Goal: Task Accomplishment & Management: Complete application form

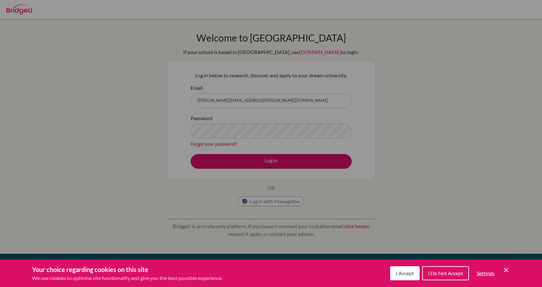
click at [257, 161] on div "Cookie Preferences" at bounding box center [271, 143] width 542 height 287
click at [506, 269] on icon "Cookie Control Close Icon" at bounding box center [506, 271] width 8 height 8
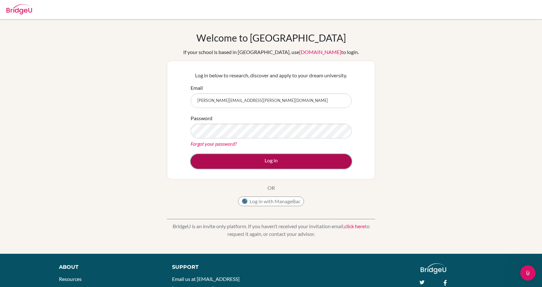
click at [303, 160] on button "Log in" at bounding box center [270, 161] width 161 height 15
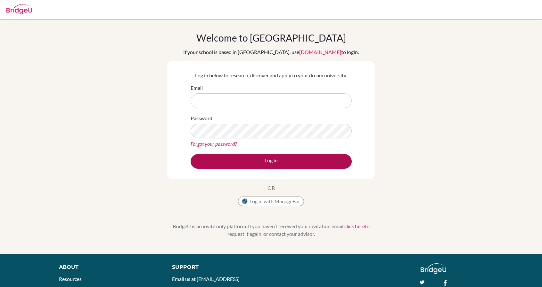
type input "cooper.ezell@doulosdiscovery.org"
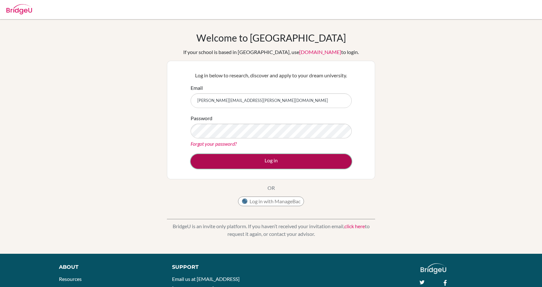
click at [259, 160] on button "Log in" at bounding box center [270, 161] width 161 height 15
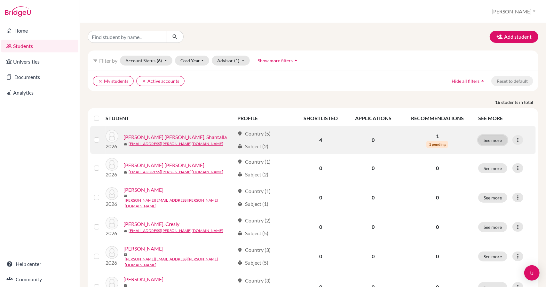
click at [492, 140] on button "See more" at bounding box center [493, 140] width 29 height 10
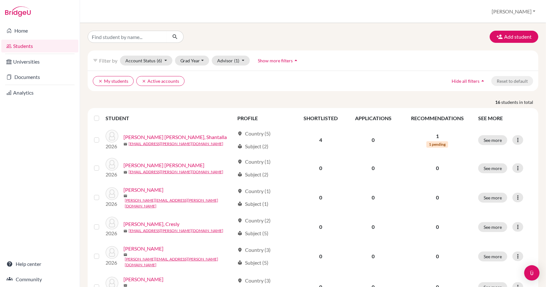
click at [517, 36] on button "Add student" at bounding box center [514, 37] width 49 height 12
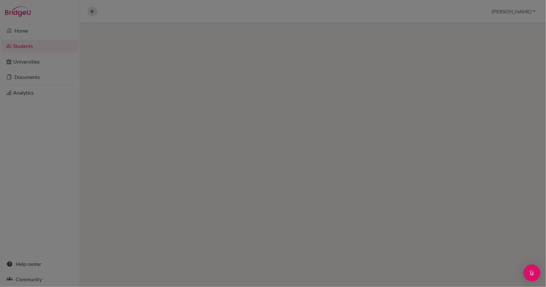
click at [532, 272] on img "Open Intercom Messenger" at bounding box center [532, 273] width 8 height 8
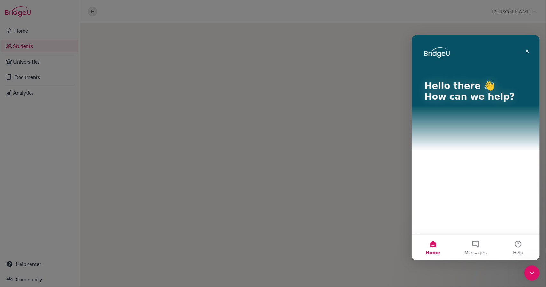
click at [374, 160] on div at bounding box center [273, 143] width 546 height 287
click at [526, 52] on icon "Close" at bounding box center [528, 51] width 4 height 4
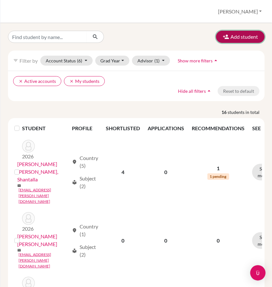
click at [236, 39] on button "Add student" at bounding box center [240, 37] width 49 height 12
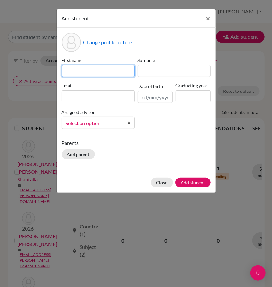
click at [81, 72] on input at bounding box center [98, 71] width 73 height 12
click at [95, 71] on input at bounding box center [98, 71] width 73 height 12
type input "Abigail"
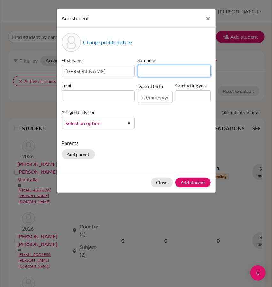
click at [160, 69] on input at bounding box center [174, 71] width 73 height 12
type input "Abad Almonte"
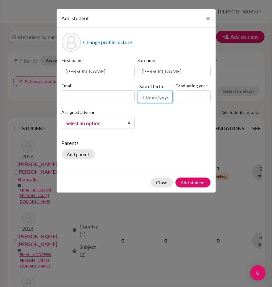
click at [156, 94] on input "text" at bounding box center [155, 97] width 35 height 12
click at [107, 92] on input at bounding box center [98, 96] width 73 height 12
click at [85, 96] on input at bounding box center [98, 96] width 73 height 12
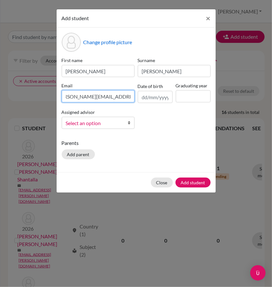
scroll to position [0, 12]
type input "abigail.abad@doulosclassroom.org"
click at [165, 95] on input "text" at bounding box center [155, 97] width 35 height 12
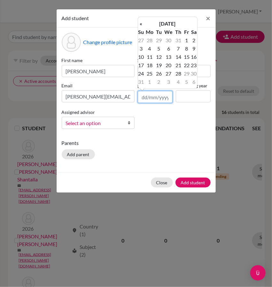
type input "0"
click at [147, 96] on input "10/03/2009" at bounding box center [155, 97] width 35 height 12
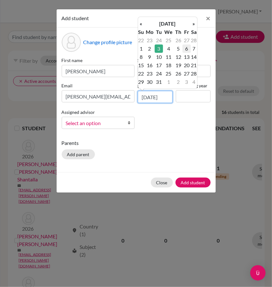
click at [155, 96] on input "03/03/2009" at bounding box center [155, 97] width 35 height 12
click at [193, 48] on td "10" at bounding box center [194, 48] width 6 height 8
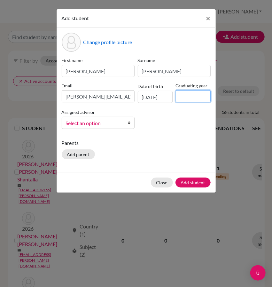
click at [190, 100] on input at bounding box center [193, 96] width 35 height 12
click at [159, 100] on input "10/10/2009" at bounding box center [155, 97] width 35 height 12
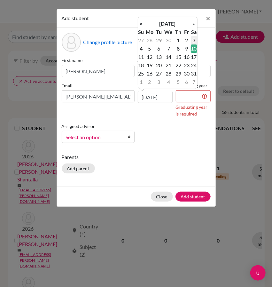
click at [195, 38] on td "3" at bounding box center [194, 40] width 6 height 8
type input "03/10/2009"
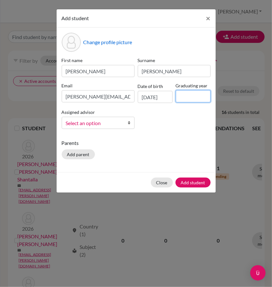
click at [182, 98] on input at bounding box center [193, 96] width 35 height 12
type input "2027"
click at [168, 128] on div "First name Abigail Surname Abad Almonte Email abigail.abad@doulosclassroom.org …" at bounding box center [136, 95] width 152 height 77
click at [105, 127] on link "Select an option" at bounding box center [98, 123] width 73 height 12
drag, startPoint x: 104, startPoint y: 151, endPoint x: 138, endPoint y: 168, distance: 38.1
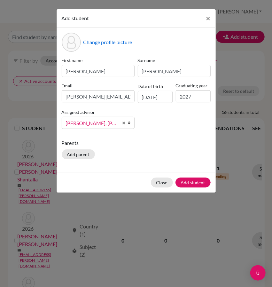
click at [138, 168] on div "Change profile picture First name Abigail Surname Abad Almonte Email abigail.ab…" at bounding box center [136, 100] width 159 height 145
click at [200, 182] on button "Add student" at bounding box center [193, 183] width 35 height 10
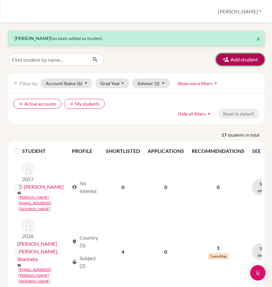
click at [235, 61] on button "Add student" at bounding box center [240, 59] width 49 height 12
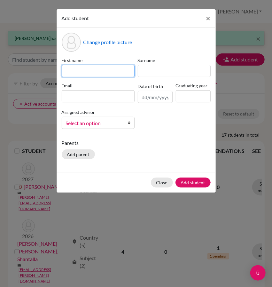
click at [103, 70] on input at bounding box center [98, 71] width 73 height 12
type input "Jhoseily"
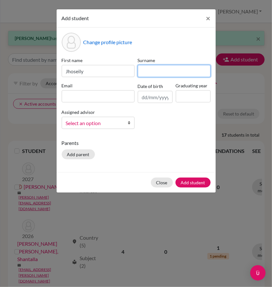
click at [159, 75] on input at bounding box center [174, 71] width 73 height 12
type input "Abreu García"
click at [156, 103] on div "First name Jhoseily Surname Abreu García Email Date of birth Graduating year As…" at bounding box center [136, 95] width 152 height 77
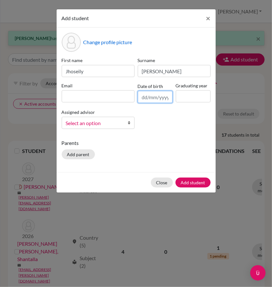
click at [150, 97] on input "text" at bounding box center [155, 97] width 35 height 12
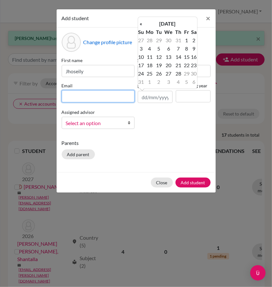
click at [80, 99] on input at bounding box center [98, 96] width 73 height 12
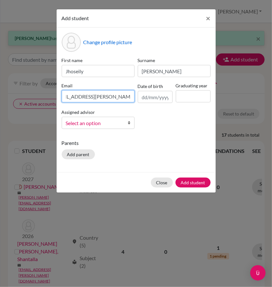
scroll to position [0, 16]
type input "jhoseily.abreu@doulosclassroom.org"
click at [146, 94] on input "text" at bounding box center [155, 97] width 35 height 12
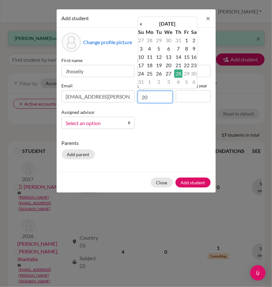
type input "2"
click at [182, 99] on input at bounding box center [193, 96] width 35 height 12
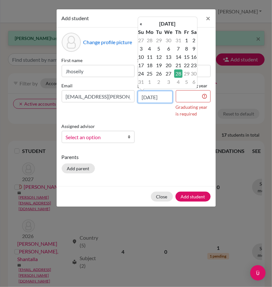
click at [157, 97] on input "28/08/2025" at bounding box center [155, 97] width 35 height 12
click at [194, 25] on th "»" at bounding box center [194, 24] width 6 height 8
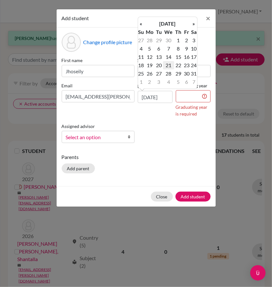
scroll to position [0, 0]
click at [166, 67] on td "21" at bounding box center [168, 65] width 11 height 8
type input "21/10/2009"
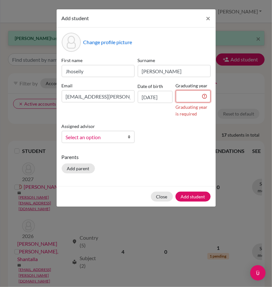
click at [189, 98] on input at bounding box center [193, 96] width 35 height 12
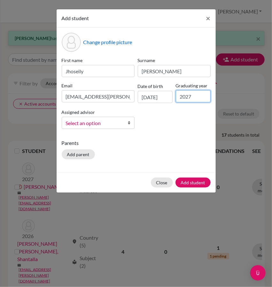
type input "2027"
click at [108, 125] on span "Select an option" at bounding box center [94, 123] width 56 height 8
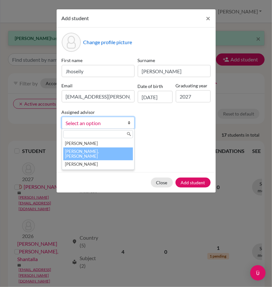
click at [90, 151] on li "Ezell, Cooper" at bounding box center [98, 154] width 70 height 13
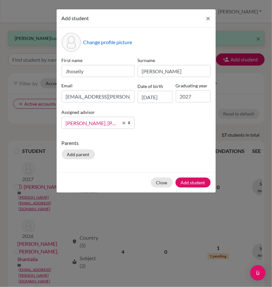
click at [175, 154] on div "Parents Add parent" at bounding box center [136, 150] width 149 height 23
click at [195, 183] on button "Add student" at bounding box center [193, 183] width 35 height 10
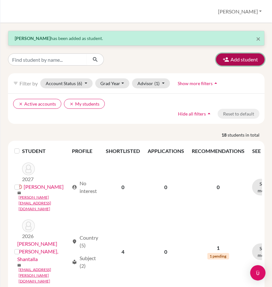
click at [243, 59] on button "Add student" at bounding box center [240, 59] width 49 height 12
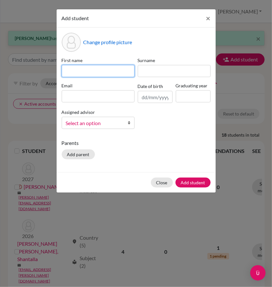
click at [97, 71] on input at bounding box center [98, 71] width 73 height 12
type input "Rut"
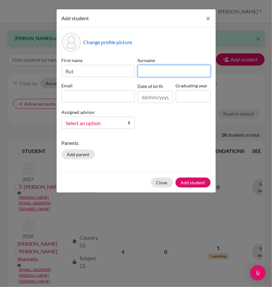
click at [155, 71] on input at bounding box center [174, 71] width 73 height 12
type input "Adamez Batista"
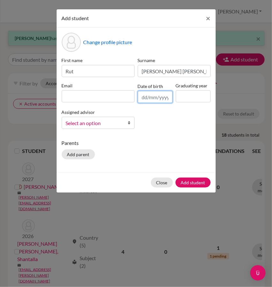
click at [154, 96] on input "text" at bounding box center [155, 97] width 35 height 12
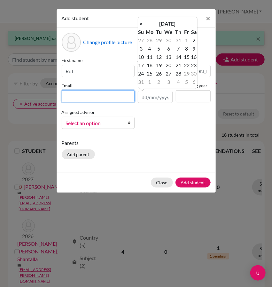
click at [109, 96] on input at bounding box center [98, 96] width 73 height 12
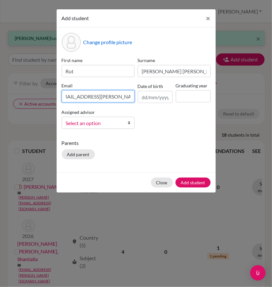
scroll to position [0, 11]
type input "rut.adamez@doulosclassroom.org"
click at [152, 98] on input "text" at bounding box center [155, 97] width 35 height 12
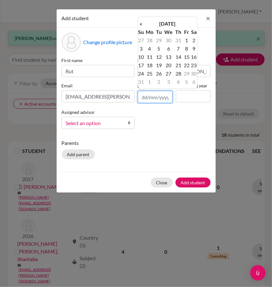
click at [152, 97] on input "text" at bounding box center [155, 97] width 35 height 12
type input "0"
type input "03/09/2009"
click at [177, 40] on td "3" at bounding box center [178, 40] width 8 height 8
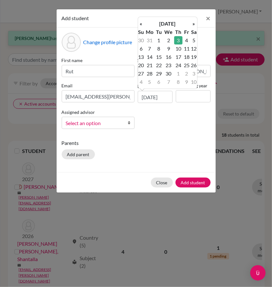
scroll to position [0, 0]
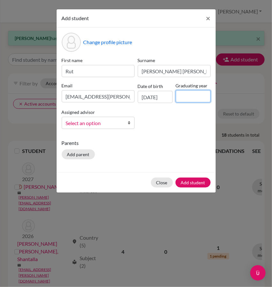
click at [190, 93] on input at bounding box center [193, 96] width 35 height 12
type input "2027"
click at [185, 135] on div "Change profile picture First name Rut Surname Adamez Batista Email rut.adamez@d…" at bounding box center [136, 100] width 159 height 145
click at [110, 125] on span "Select an option" at bounding box center [94, 123] width 56 height 8
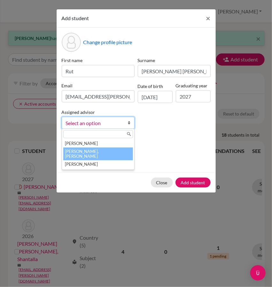
click at [110, 150] on li "Ezell, Cooper" at bounding box center [98, 154] width 70 height 13
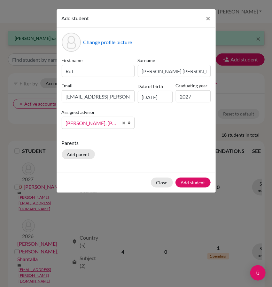
click at [193, 146] on p "Parents" at bounding box center [136, 143] width 149 height 8
click at [200, 180] on button "Add student" at bounding box center [193, 183] width 35 height 10
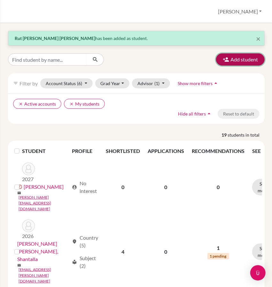
click at [247, 61] on button "Add student" at bounding box center [240, 59] width 49 height 12
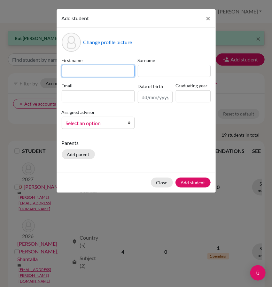
click at [97, 68] on input at bounding box center [98, 71] width 73 height 12
type input "Magdiel"
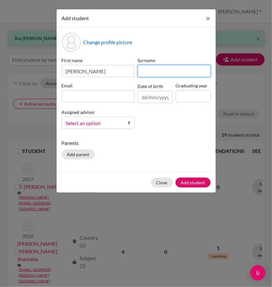
click at [150, 75] on input at bounding box center [174, 71] width 73 height 12
type input "Fernandez Veras"
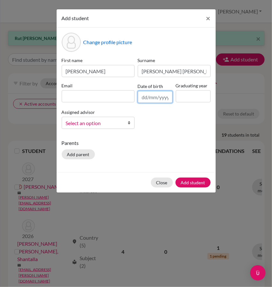
click at [147, 98] on input "text" at bounding box center [155, 97] width 35 height 12
click at [123, 98] on input at bounding box center [98, 96] width 73 height 12
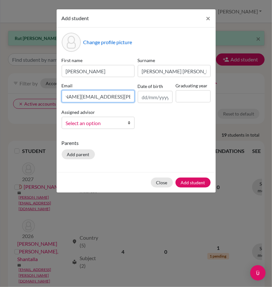
scroll to position [0, 27]
type input "Magdiel.fernandez@doulosclassroom.org"
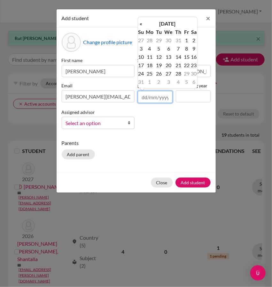
click at [155, 93] on input "text" at bounding box center [155, 97] width 35 height 12
click at [191, 95] on input at bounding box center [193, 96] width 35 height 12
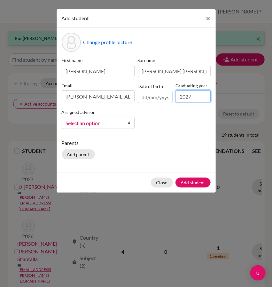
type input "2027"
click at [167, 145] on p "Parents" at bounding box center [136, 143] width 149 height 8
click at [155, 94] on input "text" at bounding box center [155, 97] width 35 height 12
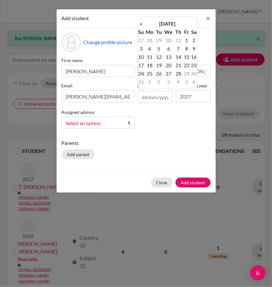
click at [98, 122] on span "Select an option" at bounding box center [94, 123] width 56 height 8
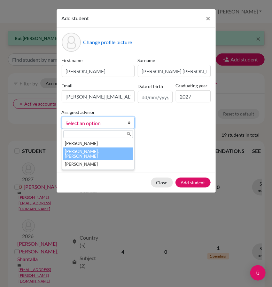
click at [101, 154] on li "Ezell, Cooper" at bounding box center [98, 154] width 70 height 13
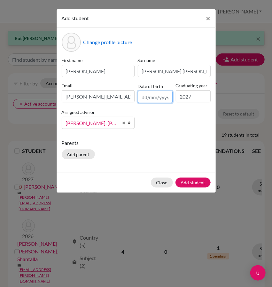
click at [146, 97] on input "text" at bounding box center [155, 97] width 35 height 12
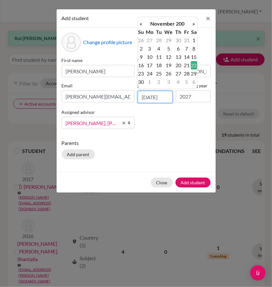
scroll to position [0, 1]
type input "22/11/2008"
click at [195, 64] on td "22" at bounding box center [194, 65] width 6 height 8
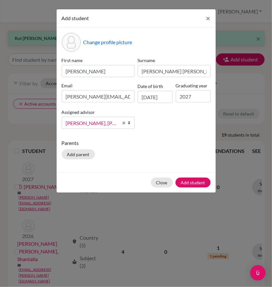
click at [198, 121] on div "First name Magdiel Surname Fernandez Veras Email Magdiel.fernandez@doulosclassr…" at bounding box center [136, 95] width 152 height 77
click at [195, 181] on button "Add student" at bounding box center [193, 183] width 35 height 10
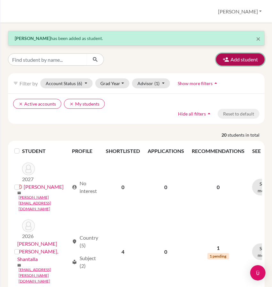
drag, startPoint x: 234, startPoint y: 60, endPoint x: 222, endPoint y: 59, distance: 12.6
click at [223, 59] on icon "button" at bounding box center [226, 59] width 6 height 6
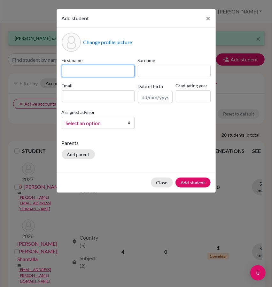
click at [85, 67] on input at bounding box center [98, 71] width 73 height 12
type input "Julian"
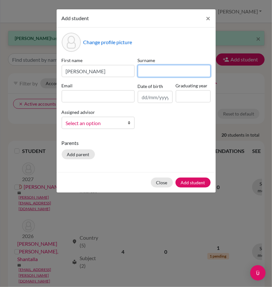
click at [151, 75] on input at bounding box center [174, 71] width 73 height 12
type input "Hock De La Torre"
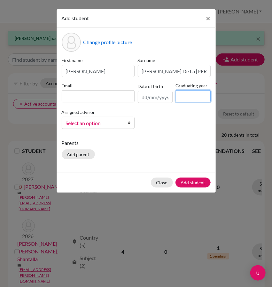
click at [197, 95] on input at bounding box center [193, 96] width 35 height 12
type input "2027"
click at [159, 95] on input "text" at bounding box center [155, 97] width 35 height 12
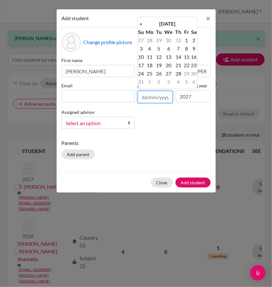
click at [159, 95] on input "text" at bounding box center [155, 97] width 35 height 12
type input "25/08/2009"
click at [187, 132] on div "First name Julian Surname Hock De La Torre Email Date of birth 25/08/2009 Gradu…" at bounding box center [136, 95] width 152 height 77
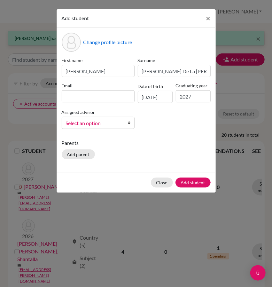
click at [110, 123] on span "Select an option" at bounding box center [94, 123] width 56 height 8
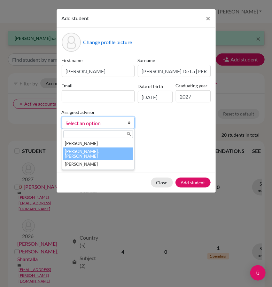
click at [105, 152] on li "Ezell, Cooper" at bounding box center [98, 154] width 70 height 13
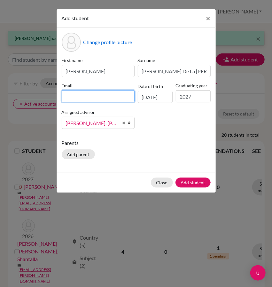
click at [99, 99] on input at bounding box center [98, 96] width 73 height 12
type input "Julian.hock@doulosclassroom.org"
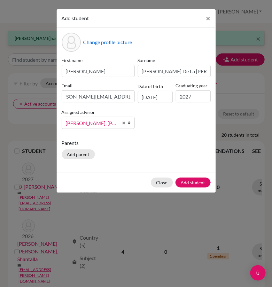
click at [179, 142] on p "Parents" at bounding box center [136, 143] width 149 height 8
click at [194, 180] on button "Add student" at bounding box center [193, 183] width 35 height 10
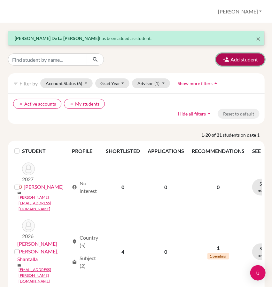
click at [234, 56] on button "Add student" at bounding box center [240, 59] width 49 height 12
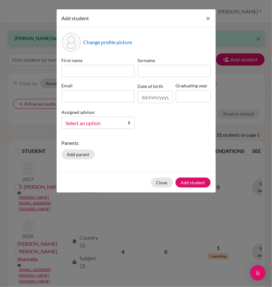
click at [105, 62] on label "First name" at bounding box center [98, 60] width 73 height 7
click at [103, 68] on input at bounding box center [98, 71] width 73 height 12
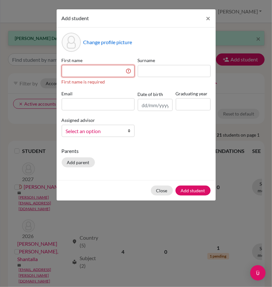
click at [113, 70] on input at bounding box center [98, 71] width 73 height 12
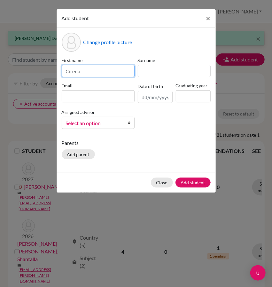
type input "Cirena"
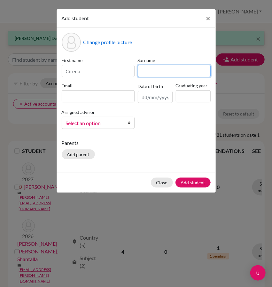
click at [158, 72] on input at bounding box center [174, 71] width 73 height 12
type input "Lanfranco Hernandez"
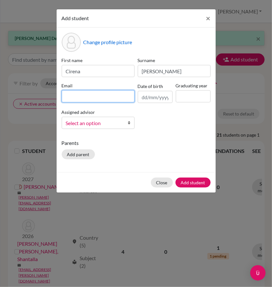
click at [109, 94] on input at bounding box center [98, 96] width 73 height 12
type input "cirena.lanfranco@doulosclassroom.org"
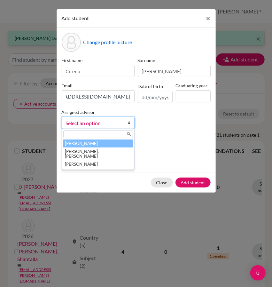
click at [112, 127] on span "Select an option" at bounding box center [94, 123] width 56 height 8
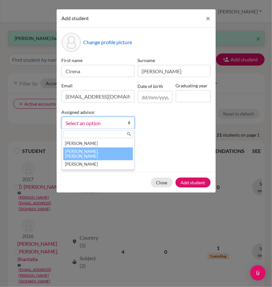
click at [102, 149] on li "Ezell, Cooper" at bounding box center [98, 154] width 70 height 13
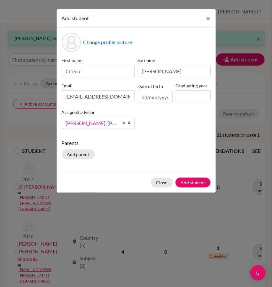
click at [203, 135] on div "Change profile picture First name Cirena Surname Lanfranco Hernandez Email cire…" at bounding box center [136, 100] width 159 height 145
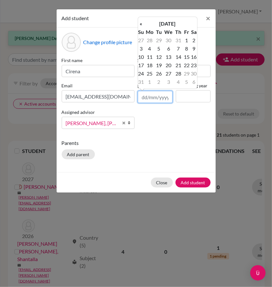
click at [162, 97] on input "text" at bounding box center [155, 97] width 35 height 12
type input "03/09/2027"
click at [183, 96] on input at bounding box center [193, 96] width 35 height 12
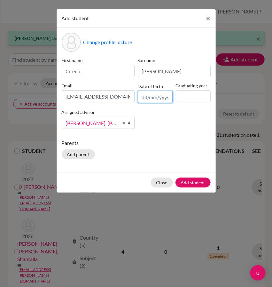
click at [163, 98] on input "text" at bounding box center [155, 97] width 35 height 12
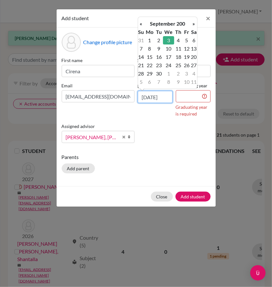
scroll to position [0, 1]
type input "03/09/2009"
click at [178, 39] on td "3" at bounding box center [178, 40] width 8 height 8
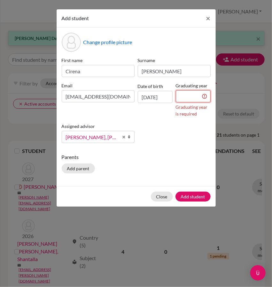
click at [186, 96] on input at bounding box center [193, 96] width 35 height 12
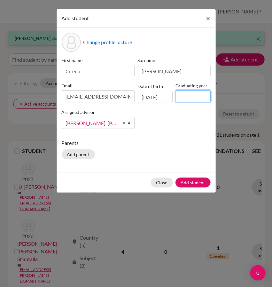
type input "2027"
click at [165, 129] on div "First name Cirena Surname Lanfranco Hernandez Email cirena.lanfranco@doulosclas…" at bounding box center [136, 95] width 152 height 77
click at [195, 182] on button "Add student" at bounding box center [193, 183] width 35 height 10
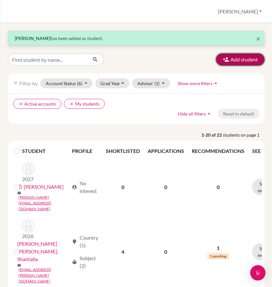
click at [239, 56] on button "Add student" at bounding box center [240, 59] width 49 height 12
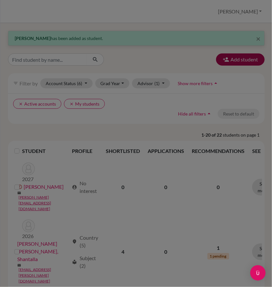
click at [239, 56] on body "Home Students Universities Documents Analytics Help center Community Students o…" at bounding box center [136, 143] width 272 height 287
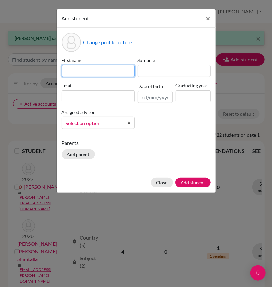
click at [98, 70] on input at bounding box center [98, 71] width 73 height 12
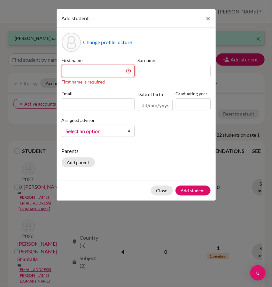
click at [93, 69] on input at bounding box center [98, 71] width 73 height 12
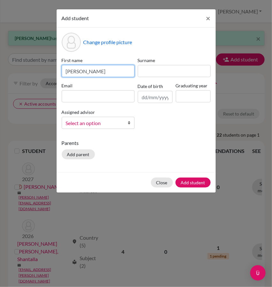
type input "Johandry"
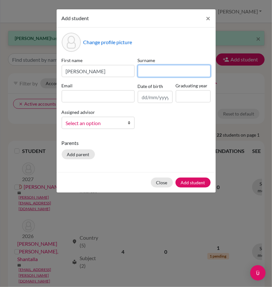
click at [159, 72] on input at bounding box center [174, 71] width 73 height 12
type input "Lara Berroa"
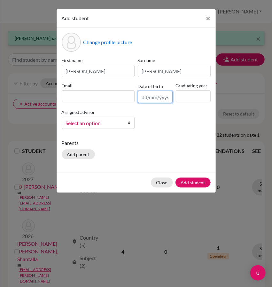
click at [151, 96] on input "text" at bounding box center [155, 97] width 35 height 12
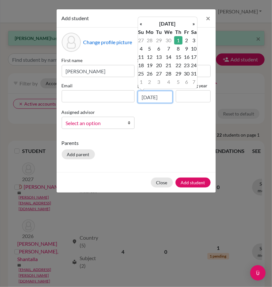
scroll to position [0, 1]
type input "01/10/2009"
click at [178, 39] on td "1" at bounding box center [178, 40] width 8 height 8
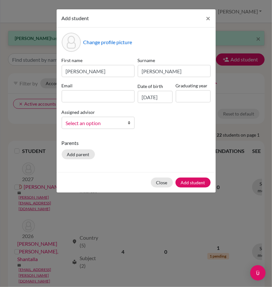
scroll to position [0, 0]
click at [187, 99] on input at bounding box center [193, 96] width 35 height 12
type input "2027"
click at [118, 122] on span "Select an option" at bounding box center [94, 123] width 56 height 8
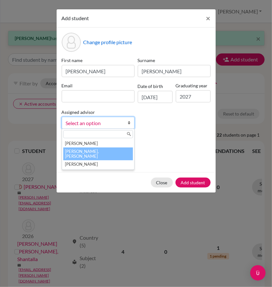
click at [111, 151] on li "Ezell, Cooper" at bounding box center [98, 154] width 70 height 13
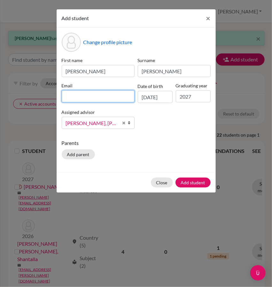
click at [97, 98] on input at bounding box center [98, 96] width 73 height 12
type input "Jhoandry.Lara@doulosclassroom.org"
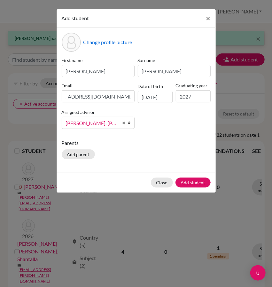
click at [166, 127] on div "First name Johandry Surname Lara Berroa Email Jhoandry.Lara@doulosclassroom.org…" at bounding box center [136, 95] width 152 height 77
click at [198, 183] on button "Add student" at bounding box center [193, 183] width 35 height 10
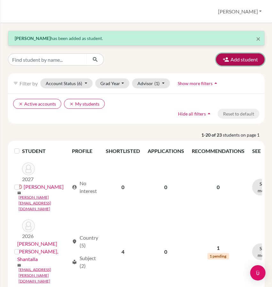
click at [238, 61] on button "Add student" at bounding box center [240, 59] width 49 height 12
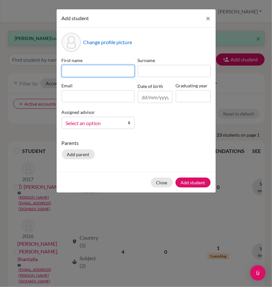
click at [93, 73] on input at bounding box center [98, 71] width 73 height 12
type input "Joseph"
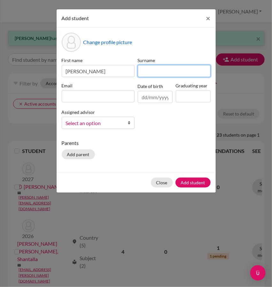
click at [165, 66] on input at bounding box center [174, 71] width 73 height 12
type input "Majcher"
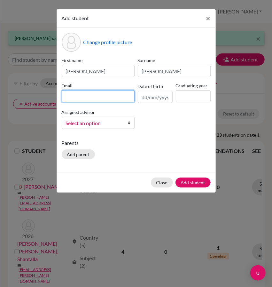
click at [117, 99] on input at bounding box center [98, 96] width 73 height 12
type input "Joseph.Majcher@doulosclassroom.org"
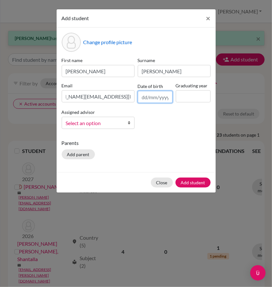
click at [142, 97] on input "text" at bounding box center [155, 97] width 35 height 12
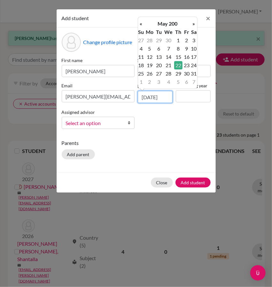
scroll to position [0, 1]
type input "22/05/2009"
click at [188, 65] on td "22" at bounding box center [187, 65] width 8 height 8
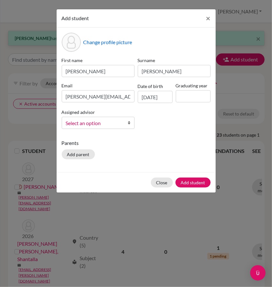
click at [176, 128] on div "First name Joseph Surname Majcher Email Joseph.Majcher@doulosclassroom.org Date…" at bounding box center [136, 95] width 152 height 77
click at [194, 92] on input at bounding box center [193, 96] width 35 height 12
type input "2027"
click at [164, 127] on div "First name Joseph Surname Majcher Email Joseph.Majcher@doulosclassroom.org Date…" at bounding box center [136, 95] width 152 height 77
click at [91, 125] on span "Select an option" at bounding box center [94, 123] width 56 height 8
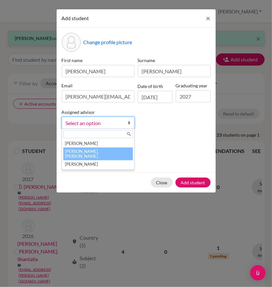
click at [99, 151] on li "Ezell, Cooper" at bounding box center [98, 154] width 70 height 13
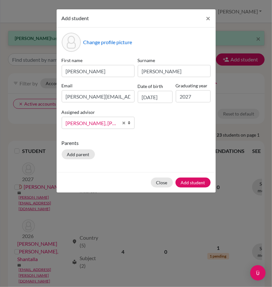
click at [181, 128] on div "First name Joseph Surname Majcher Email Joseph.Majcher@doulosclassroom.org Date…" at bounding box center [136, 95] width 152 height 77
click at [198, 184] on button "Add student" at bounding box center [193, 183] width 35 height 10
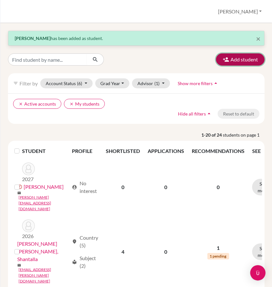
click at [245, 59] on button "Add student" at bounding box center [240, 59] width 49 height 12
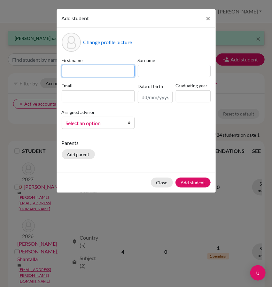
click at [89, 71] on input at bounding box center [98, 71] width 73 height 12
type input "Kamill"
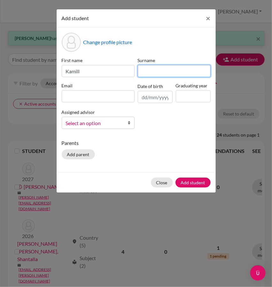
click at [164, 70] on input at bounding box center [174, 71] width 73 height 12
type input "Marte"
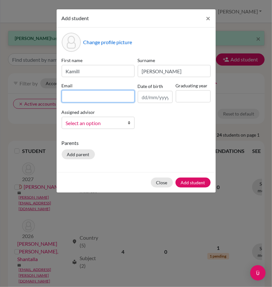
click at [98, 96] on input at bounding box center [98, 96] width 73 height 12
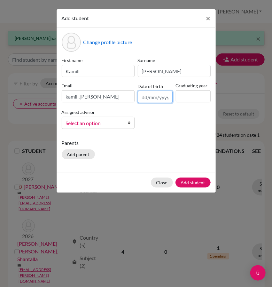
click at [143, 96] on input "text" at bounding box center [155, 97] width 35 height 12
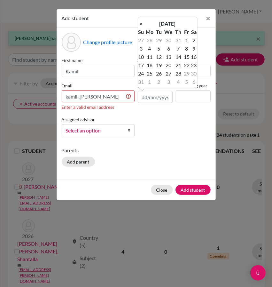
click at [109, 89] on div "Email kamill.marte Enter a valid email address" at bounding box center [98, 96] width 76 height 28
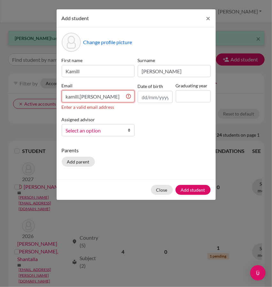
click at [106, 98] on input "kamill.marte" at bounding box center [98, 96] width 73 height 12
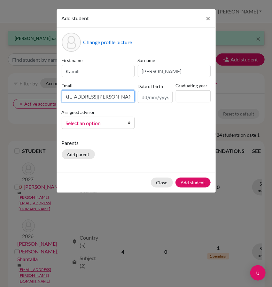
scroll to position [0, 13]
type input "kamill.marte@doulosclassroom.org"
click at [158, 95] on input "text" at bounding box center [155, 97] width 35 height 12
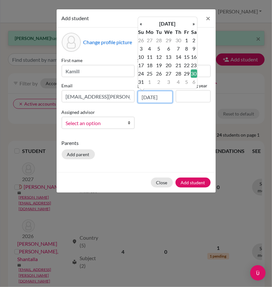
scroll to position [0, 1]
type input "30/05/2009"
click at [195, 75] on td "30" at bounding box center [194, 73] width 6 height 8
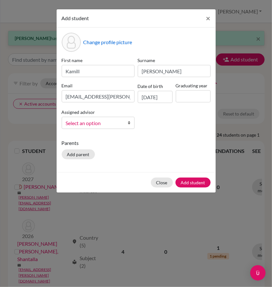
click at [190, 139] on p "Parents" at bounding box center [136, 143] width 149 height 8
click at [193, 91] on input at bounding box center [193, 96] width 35 height 12
type input "2027"
click at [184, 73] on input "Marte" at bounding box center [174, 71] width 73 height 12
type input "Marte Adamez"
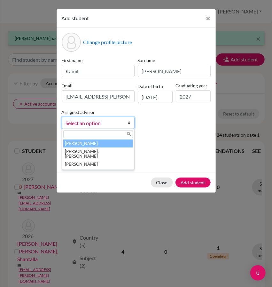
click at [118, 124] on span "Select an option" at bounding box center [94, 123] width 56 height 8
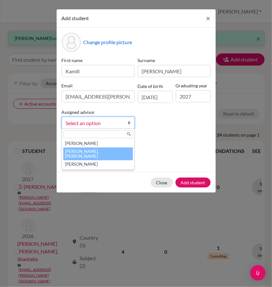
click at [94, 149] on li "Ezell, Cooper" at bounding box center [98, 154] width 70 height 13
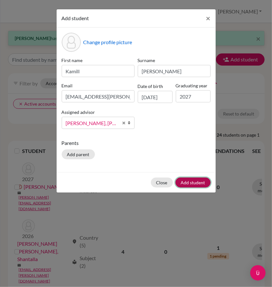
click at [193, 181] on button "Add student" at bounding box center [193, 183] width 35 height 10
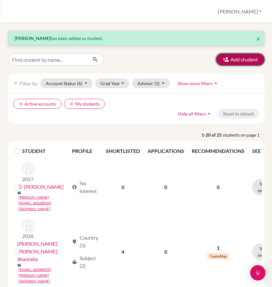
click at [233, 57] on button "Add student" at bounding box center [240, 59] width 49 height 12
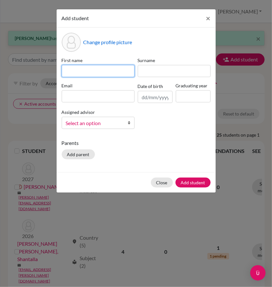
click at [93, 66] on input at bounding box center [98, 71] width 73 height 12
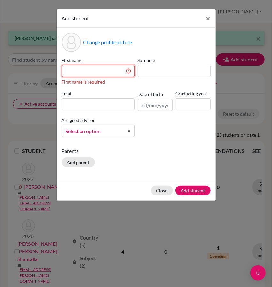
click at [91, 68] on input at bounding box center [98, 71] width 73 height 12
type input "E"
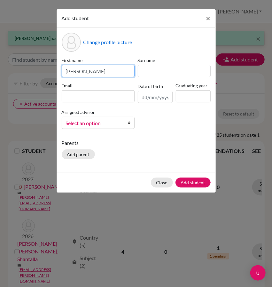
type input "Ryan"
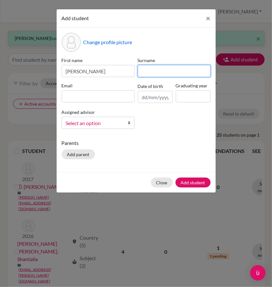
click at [157, 70] on input at bounding box center [174, 71] width 73 height 12
type input "Martinez Diaz"
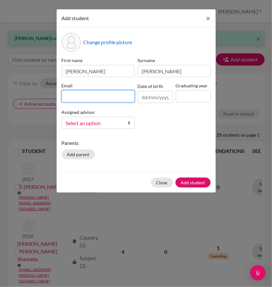
click at [111, 97] on input at bounding box center [98, 96] width 73 height 12
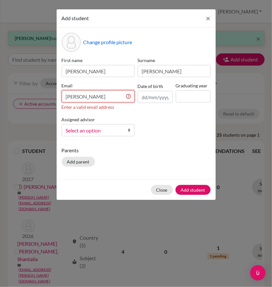
click at [107, 94] on input "Ryan" at bounding box center [98, 96] width 73 height 12
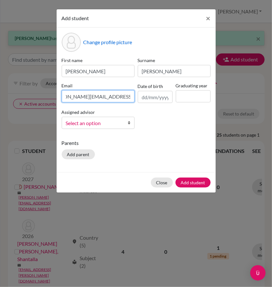
scroll to position [0, 18]
type input "Ryan.Martinez@doulosclassroom.org"
click at [115, 122] on span "Select an option" at bounding box center [94, 123] width 56 height 8
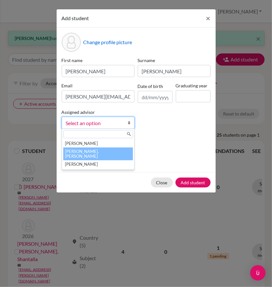
click at [113, 153] on li "Ezell, Cooper" at bounding box center [98, 154] width 70 height 13
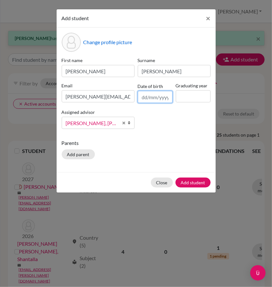
click at [146, 97] on input "text" at bounding box center [155, 97] width 35 height 12
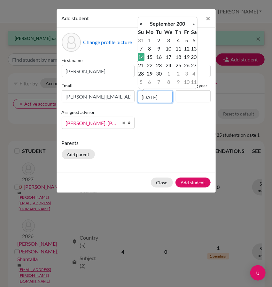
scroll to position [0, 1]
type input "14/09/2008"
click at [142, 58] on td "14" at bounding box center [141, 57] width 6 height 8
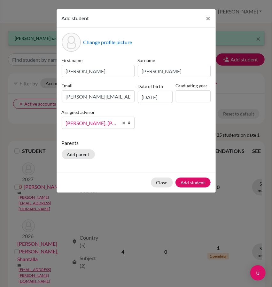
click at [170, 142] on p "Parents" at bounding box center [136, 143] width 149 height 8
click at [193, 97] on input at bounding box center [193, 96] width 35 height 12
type input "1"
type input "2027"
click at [188, 140] on p "Parents" at bounding box center [136, 143] width 149 height 8
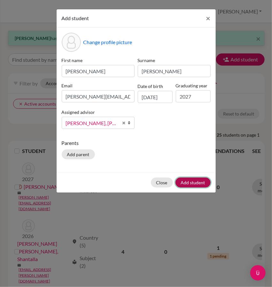
click at [201, 182] on button "Add student" at bounding box center [193, 183] width 35 height 10
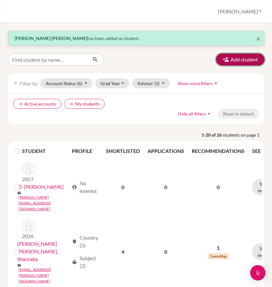
click at [228, 63] on button "Add student" at bounding box center [240, 59] width 49 height 12
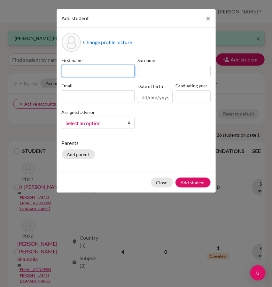
click at [101, 68] on input at bounding box center [98, 71] width 73 height 12
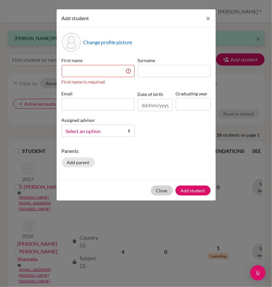
click at [161, 191] on div "Close Add student" at bounding box center [136, 190] width 159 height 20
click at [163, 188] on button "Close" at bounding box center [162, 191] width 22 height 10
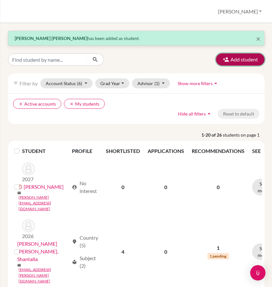
click at [228, 58] on button "Add student" at bounding box center [240, 59] width 49 height 12
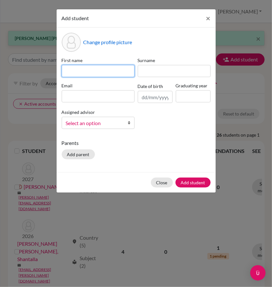
click at [113, 68] on input at bounding box center [98, 71] width 73 height 12
type input "Adaia"
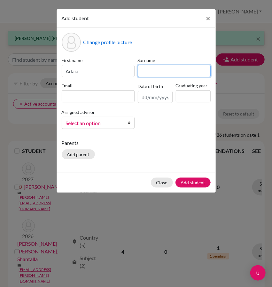
click at [147, 72] on input at bounding box center [174, 71] width 73 height 12
type input "Morales Guzman"
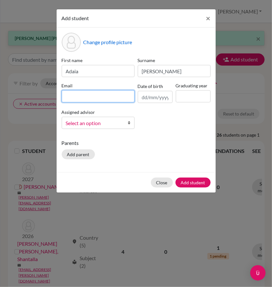
click at [106, 95] on input at bounding box center [98, 96] width 73 height 12
type input "A"
type input "adaia.morales@doulosclassroom.org"
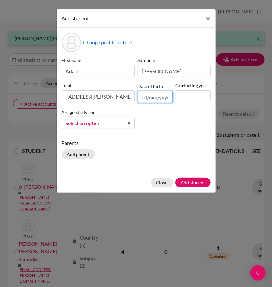
click at [160, 93] on input "text" at bounding box center [155, 97] width 35 height 12
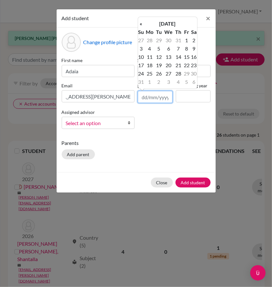
scroll to position [0, 0]
click at [159, 93] on input "text" at bounding box center [155, 97] width 35 height 12
type input "23/04/2009"
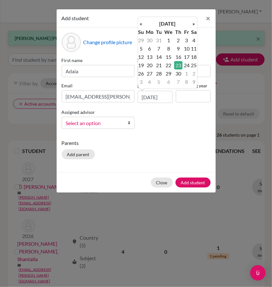
click at [178, 67] on td "23" at bounding box center [178, 65] width 8 height 8
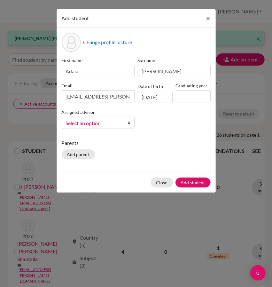
click at [195, 85] on label "Graduating year" at bounding box center [193, 85] width 35 height 7
click at [194, 94] on input at bounding box center [193, 96] width 35 height 12
type input "2027"
click at [105, 121] on span "Select an option" at bounding box center [94, 123] width 56 height 8
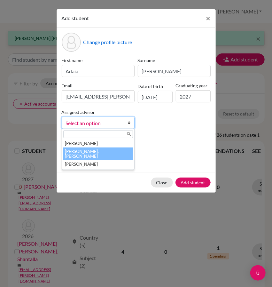
click at [101, 151] on li "Ezell, Cooper" at bounding box center [98, 154] width 70 height 13
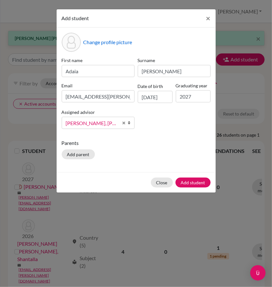
click at [157, 133] on div "First name Adaia Surname Morales Guzman Email adaia.morales@doulosclassroom.org…" at bounding box center [136, 95] width 152 height 77
click at [198, 182] on button "Add student" at bounding box center [193, 183] width 35 height 10
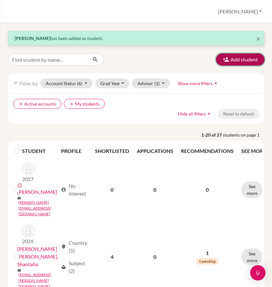
click at [237, 61] on button "Add student" at bounding box center [240, 59] width 49 height 12
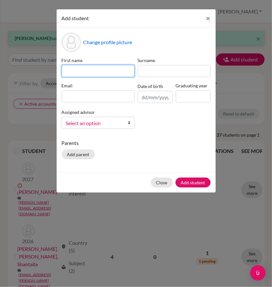
click at [101, 74] on input at bounding box center [98, 71] width 73 height 12
type input "Tasha"
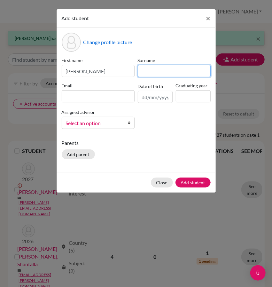
click at [157, 74] on input at bounding box center [174, 71] width 73 height 12
type input "<"
type input "M"
type input "Morel"
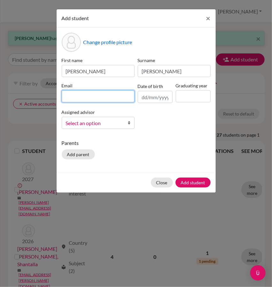
click at [119, 96] on input at bounding box center [98, 96] width 73 height 12
type input "Tasha.morel@doulosclassroom.org"
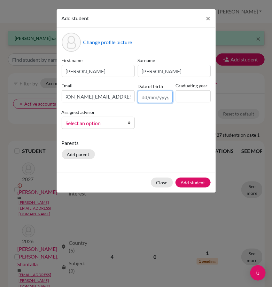
click at [161, 98] on input "text" at bounding box center [155, 97] width 35 height 12
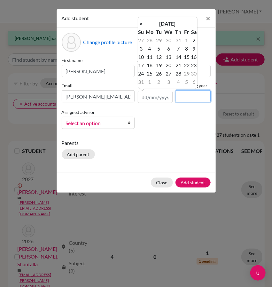
click at [185, 97] on input at bounding box center [193, 96] width 35 height 12
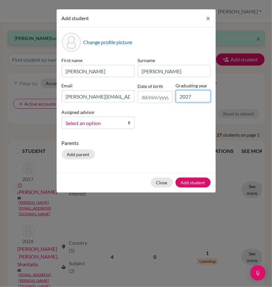
type input "2027"
click at [111, 119] on span "Select an option" at bounding box center [94, 123] width 56 height 8
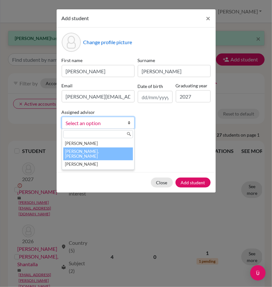
click at [104, 152] on li "Ezell, Cooper" at bounding box center [98, 154] width 70 height 13
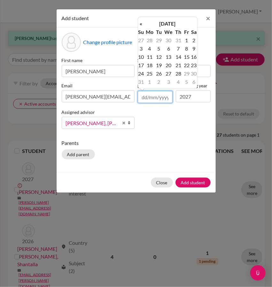
click at [149, 98] on input "text" at bounding box center [155, 97] width 35 height 12
type input "30/10/2009"
click at [187, 73] on td "30" at bounding box center [187, 73] width 8 height 8
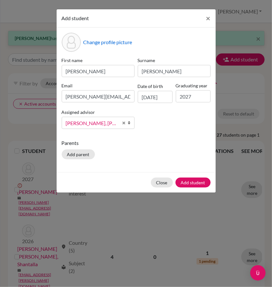
scroll to position [0, 0]
click at [183, 131] on div "First name Tasha Surname Morel Email Tasha.morel@doulosclassroom.org Date of bi…" at bounding box center [136, 95] width 152 height 77
click at [198, 181] on button "Add student" at bounding box center [193, 183] width 35 height 10
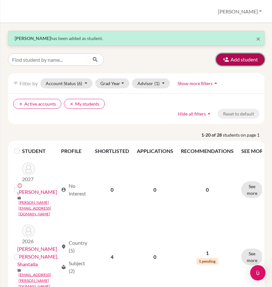
click at [234, 58] on button "Add student" at bounding box center [240, 59] width 49 height 12
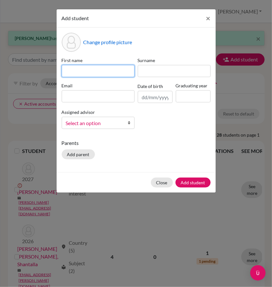
click at [99, 77] on input at bounding box center [98, 71] width 73 height 12
type input "Sebastian"
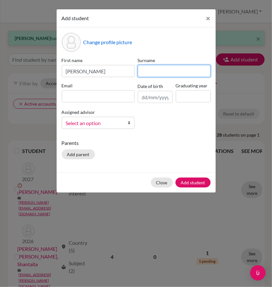
click at [162, 72] on input at bounding box center [174, 71] width 73 height 12
type input "Paulino Genao"
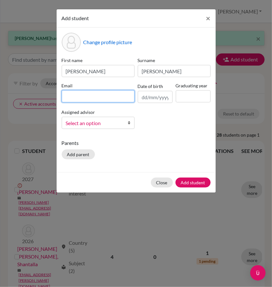
click at [98, 97] on input at bounding box center [98, 96] width 73 height 12
type input "Sebastian.paulino@Doulosclassroom.org"
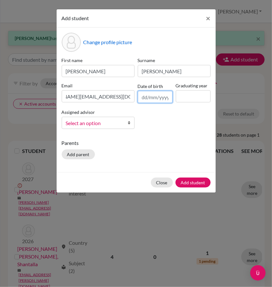
click at [150, 98] on input "text" at bounding box center [155, 97] width 35 height 12
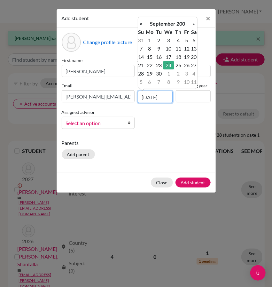
scroll to position [0, 1]
type input "24/09/2009"
click at [179, 65] on td "24" at bounding box center [178, 65] width 8 height 8
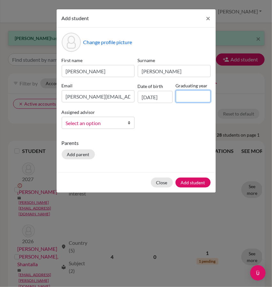
click at [188, 98] on input at bounding box center [193, 96] width 35 height 12
type input "2027"
click at [104, 120] on span "Select an option" at bounding box center [94, 123] width 56 height 8
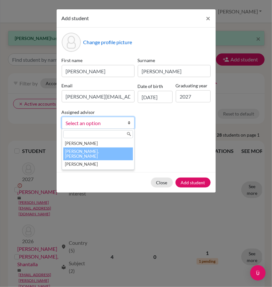
click at [107, 153] on li "Ezell, Cooper" at bounding box center [98, 154] width 70 height 13
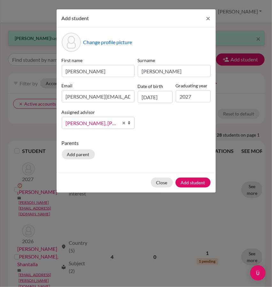
click at [187, 140] on p "Parents" at bounding box center [136, 143] width 149 height 8
click at [196, 183] on button "Add student" at bounding box center [193, 183] width 35 height 10
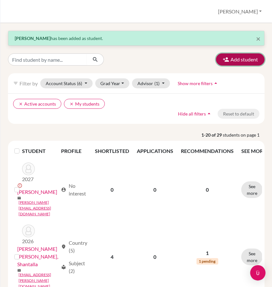
click at [234, 60] on button "Add student" at bounding box center [240, 59] width 49 height 12
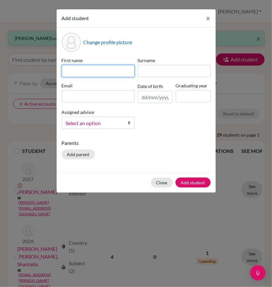
click at [80, 66] on input at bounding box center [98, 71] width 73 height 12
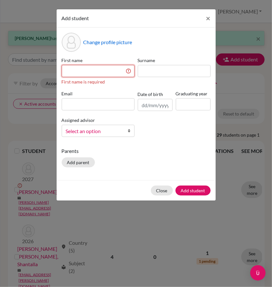
click at [71, 70] on input at bounding box center [98, 71] width 73 height 12
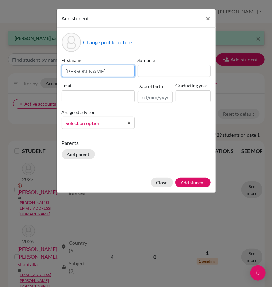
type input "Laura"
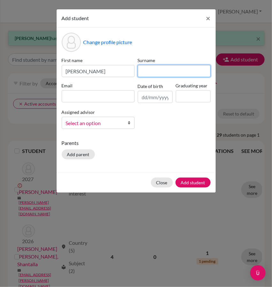
click at [165, 73] on input at bounding box center [174, 71] width 73 height 12
type input "Quiroz Tiburcio"
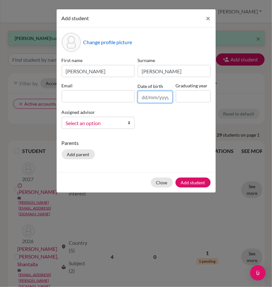
click at [157, 95] on input "text" at bounding box center [155, 97] width 35 height 12
click at [97, 94] on input at bounding box center [98, 96] width 73 height 12
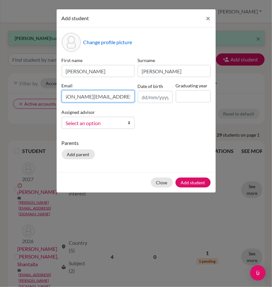
scroll to position [0, 14]
type input "Laura.Quiroz@doulosclassroom.org"
click at [152, 97] on input "text" at bounding box center [155, 97] width 35 height 12
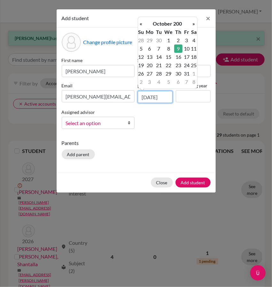
scroll to position [0, 1]
click at [146, 97] on input "09/10/2009" at bounding box center [155, 97] width 35 height 12
click at [142, 25] on th "«" at bounding box center [141, 24] width 6 height 8
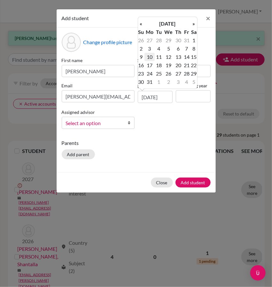
click at [150, 57] on td "10" at bounding box center [150, 57] width 11 height 8
type input "10/08/2009"
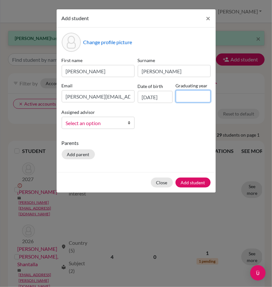
click at [194, 95] on input at bounding box center [193, 96] width 35 height 12
type input "2027"
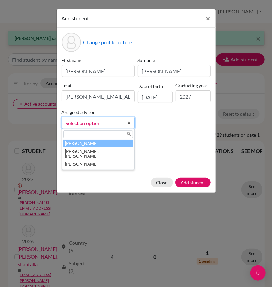
click at [107, 124] on span "Select an option" at bounding box center [94, 123] width 56 height 8
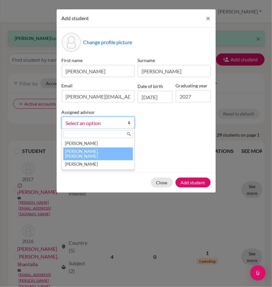
click at [99, 152] on li "Ezell, Cooper" at bounding box center [98, 154] width 70 height 13
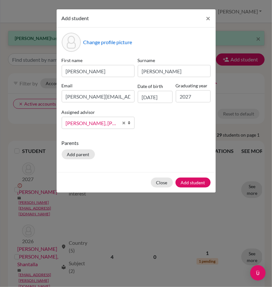
click at [183, 146] on p "Parents" at bounding box center [136, 143] width 149 height 8
click at [200, 182] on button "Add student" at bounding box center [193, 183] width 35 height 10
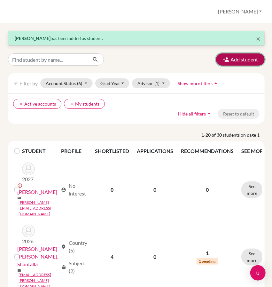
click at [242, 59] on button "Add student" at bounding box center [240, 59] width 49 height 12
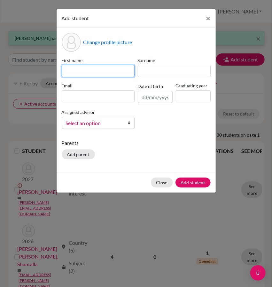
click at [94, 71] on input at bounding box center [98, 71] width 73 height 12
click at [83, 69] on input at bounding box center [98, 71] width 73 height 12
type input "Jeremy"
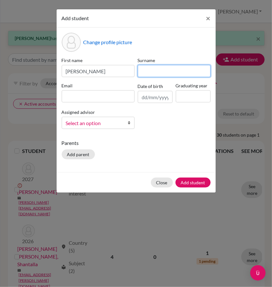
click at [155, 75] on input at bounding box center [174, 71] width 73 height 12
type input "Sanchez Paez"
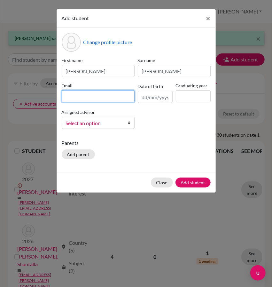
click at [94, 97] on input at bounding box center [98, 96] width 73 height 12
type input "Jeremy.sanchez@doulosclassroom.org"
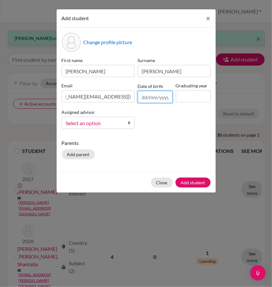
click at [145, 97] on input "text" at bounding box center [155, 97] width 35 height 12
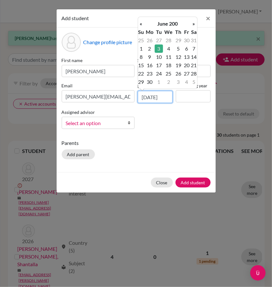
scroll to position [0, 1]
type input "03/06/2009"
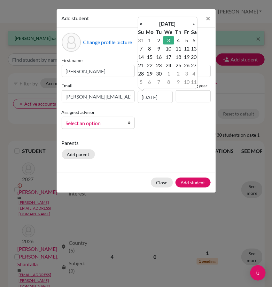
click at [167, 38] on td "3" at bounding box center [168, 40] width 11 height 8
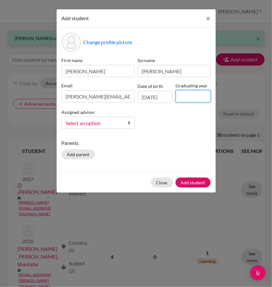
click at [186, 90] on input at bounding box center [193, 96] width 35 height 12
type input "2027"
click at [98, 123] on span "Select an option" at bounding box center [94, 123] width 56 height 8
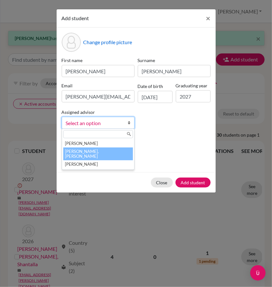
click at [102, 150] on li "Ezell, Cooper" at bounding box center [98, 154] width 70 height 13
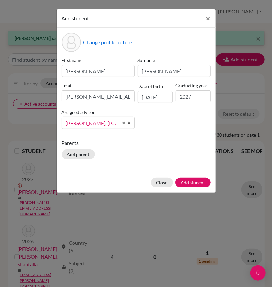
click at [198, 138] on div "Change profile picture First name Jeremy Surname Sanchez Paez Email Jeremy.sanc…" at bounding box center [136, 100] width 159 height 145
click at [200, 182] on button "Add student" at bounding box center [193, 183] width 35 height 10
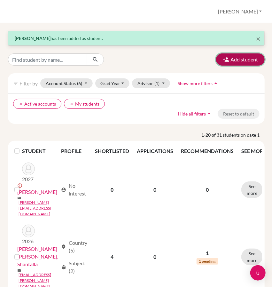
click at [235, 58] on button "Add student" at bounding box center [240, 59] width 49 height 12
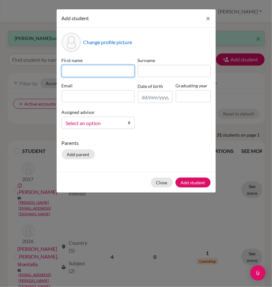
click at [94, 75] on input at bounding box center [98, 71] width 73 height 12
click at [104, 69] on input at bounding box center [98, 71] width 73 height 12
type input "Nicole"
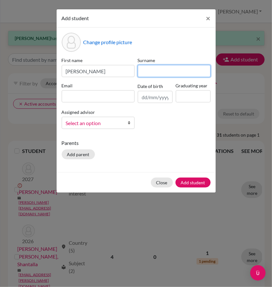
click at [163, 72] on input at bounding box center [174, 71] width 73 height 12
type input "Sepulveda Sanchez"
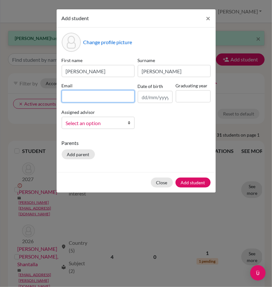
click at [109, 96] on input at bounding box center [98, 96] width 73 height 12
click at [150, 98] on input "text" at bounding box center [155, 97] width 35 height 12
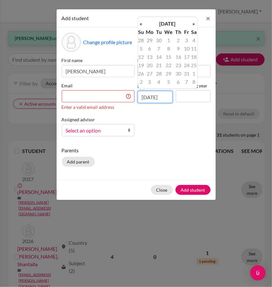
scroll to position [0, 1]
type input "09/12/2009"
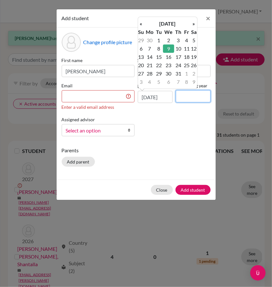
click at [191, 98] on input at bounding box center [193, 96] width 35 height 12
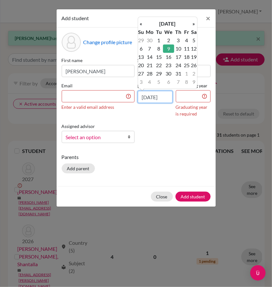
click at [150, 96] on input "09/12/2009" at bounding box center [155, 97] width 35 height 12
click at [169, 48] on td "9" at bounding box center [168, 48] width 11 height 8
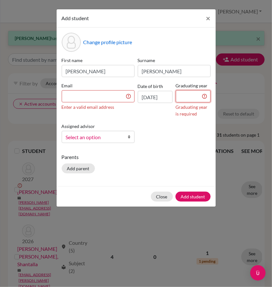
click at [193, 101] on input at bounding box center [193, 96] width 35 height 12
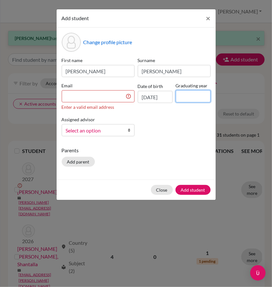
type input "2027"
click at [81, 94] on input at bounding box center [98, 96] width 73 height 12
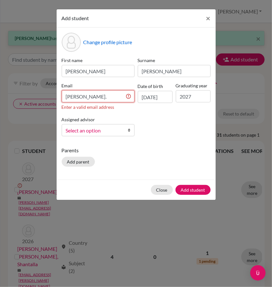
click at [86, 95] on input "nicole." at bounding box center [98, 96] width 73 height 12
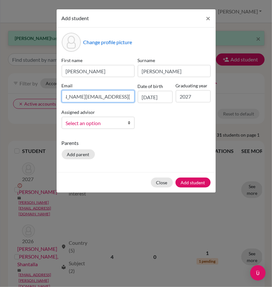
scroll to position [0, 22]
type input "nicole.sepulveda@doulosclassroom.org"
click at [190, 133] on div "First name Nicole Surname Sepulveda Sanchez Email nicole.sepulveda@doulosclassr…" at bounding box center [136, 95] width 152 height 77
click at [120, 125] on span "Select an option" at bounding box center [94, 123] width 56 height 8
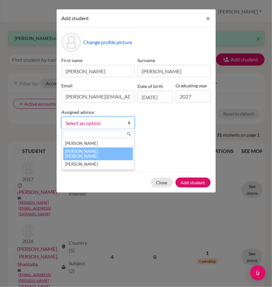
click at [102, 152] on li "Ezell, Cooper" at bounding box center [98, 154] width 70 height 13
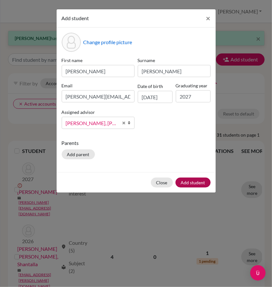
click at [174, 163] on div "Change profile picture First name Nicole Surname Sepulveda Sanchez Email nicole…" at bounding box center [136, 100] width 159 height 145
click at [192, 182] on button "Add student" at bounding box center [193, 183] width 35 height 10
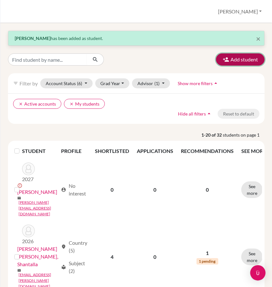
click at [228, 59] on button "Add student" at bounding box center [240, 59] width 49 height 12
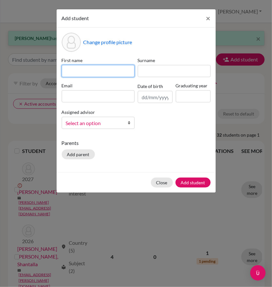
click at [100, 68] on input at bounding box center [98, 71] width 73 height 12
type input "Isaac"
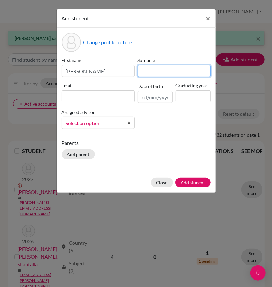
click at [160, 69] on input at bounding box center [174, 71] width 73 height 12
type input "S"
type input "Tejada Santana"
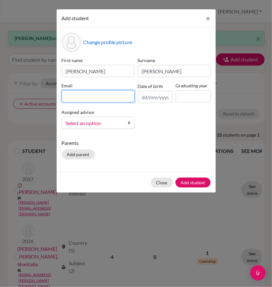
click at [101, 96] on input at bounding box center [98, 96] width 73 height 12
type input "Isaac."
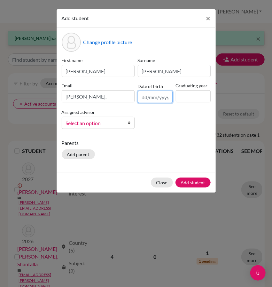
click at [154, 101] on input "text" at bounding box center [155, 97] width 35 height 12
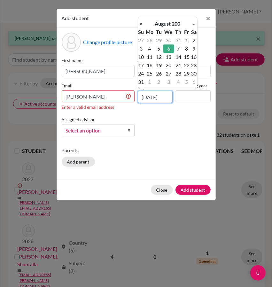
scroll to position [0, 1]
type input "06/08/2008"
click at [169, 49] on td "6" at bounding box center [168, 48] width 11 height 8
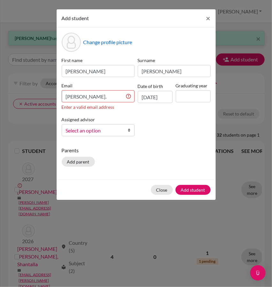
click at [166, 126] on div "First name Isaac Surname Tejada Santana Email Isaac. Enter a valid email addres…" at bounding box center [136, 99] width 152 height 85
click at [106, 97] on input "Isaac." at bounding box center [98, 96] width 73 height 12
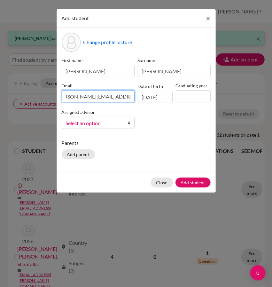
scroll to position [0, 12]
type input "Isaac.tejada@doulosclassroom.org"
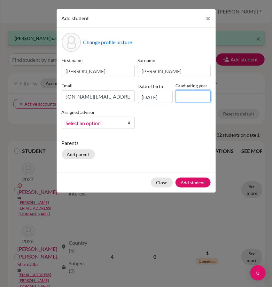
click at [189, 98] on input at bounding box center [193, 96] width 35 height 12
type input "2027"
click at [95, 122] on span "Select an option" at bounding box center [94, 123] width 56 height 8
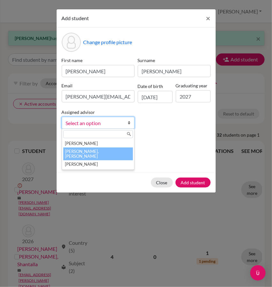
click at [95, 148] on li "Ezell, Cooper" at bounding box center [98, 154] width 70 height 13
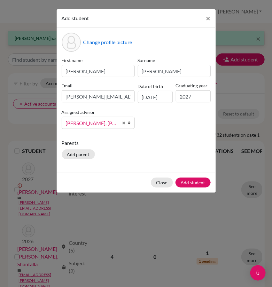
click at [159, 138] on div "Change profile picture First name Isaac Surname Tejada Santana Email Isaac.teja…" at bounding box center [136, 100] width 159 height 145
click at [190, 183] on button "Add student" at bounding box center [193, 183] width 35 height 10
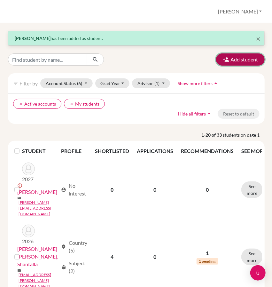
click at [238, 58] on button "Add student" at bounding box center [240, 59] width 49 height 12
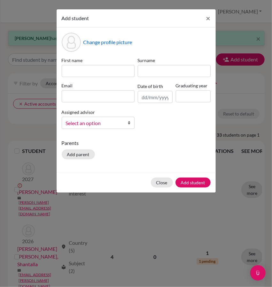
click at [98, 64] on div "First name" at bounding box center [98, 67] width 76 height 20
click at [95, 71] on input at bounding box center [98, 71] width 73 height 12
type input "nathan"
click at [95, 73] on input "nathan" at bounding box center [98, 71] width 73 height 12
click at [150, 75] on input at bounding box center [174, 71] width 73 height 12
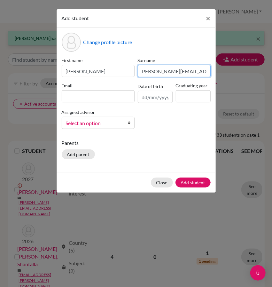
scroll to position [0, 4]
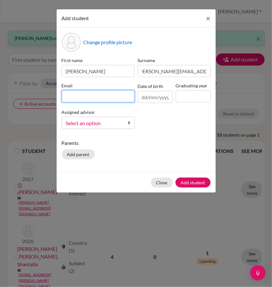
click at [103, 94] on input at bounding box center [98, 96] width 73 height 12
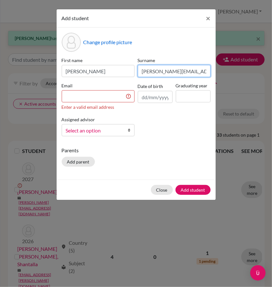
click at [181, 73] on input "Vasquez@doulosclassroom.org" at bounding box center [174, 71] width 73 height 12
type input "Vasquez Gomez"
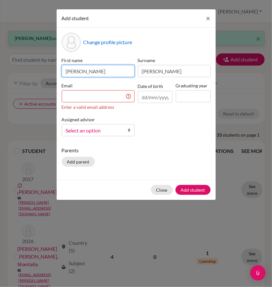
click at [89, 70] on input "nathan" at bounding box center [98, 71] width 73 height 12
click at [69, 73] on input "nathan" at bounding box center [98, 71] width 73 height 12
type input "Nathan"
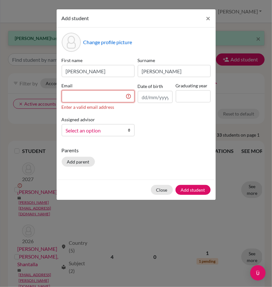
click at [88, 97] on input at bounding box center [98, 96] width 73 height 12
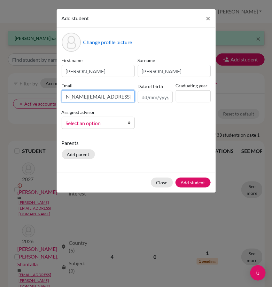
scroll to position [0, 20]
type input "nathan.vasquez@doulosclassroom.org"
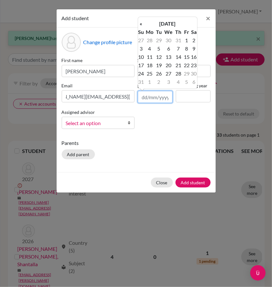
click at [155, 98] on input "text" at bounding box center [155, 97] width 35 height 12
type input "06/10/2008"
click at [150, 48] on td "6" at bounding box center [150, 48] width 11 height 8
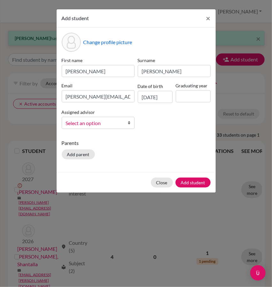
scroll to position [0, 0]
click at [184, 139] on p "Parents" at bounding box center [136, 143] width 149 height 8
click at [96, 125] on span "Select an option" at bounding box center [94, 123] width 56 height 8
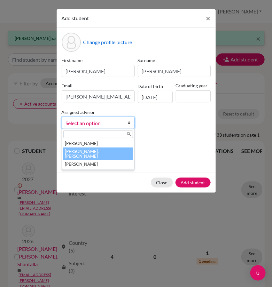
drag, startPoint x: 102, startPoint y: 155, endPoint x: 102, endPoint y: 150, distance: 4.5
click at [102, 150] on ul "Crosswhite, Anna Ezell, Cooper Kraudel, Jessi" at bounding box center [97, 154] width 71 height 29
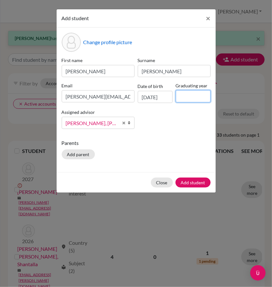
click at [185, 93] on input at bounding box center [193, 96] width 35 height 12
type input "2027"
click at [192, 155] on div "Parents Add parent" at bounding box center [136, 150] width 149 height 23
click at [196, 180] on button "Add student" at bounding box center [193, 183] width 35 height 10
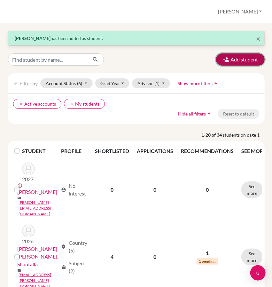
click at [233, 61] on button "Add student" at bounding box center [240, 59] width 49 height 12
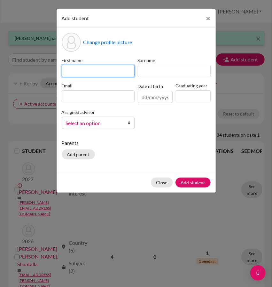
click at [91, 73] on input at bounding box center [98, 71] width 73 height 12
type input "Alicia"
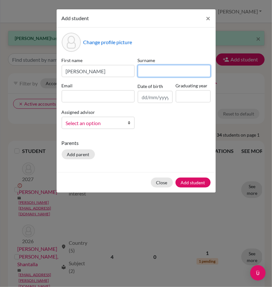
click at [154, 70] on input at bounding box center [174, 71] width 73 height 12
type input "Zamorano Vieira"
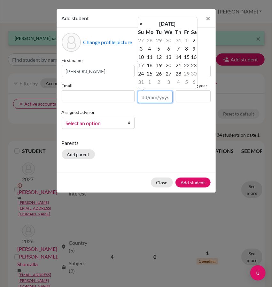
click at [153, 98] on input "text" at bounding box center [155, 97] width 35 height 12
type input "25/12/2008"
click at [179, 67] on td "25" at bounding box center [178, 65] width 8 height 8
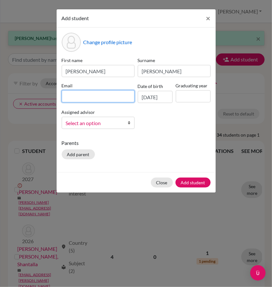
click at [95, 94] on input at bounding box center [98, 96] width 73 height 12
type input "alicia.zamorano@doulosclassroom.org"
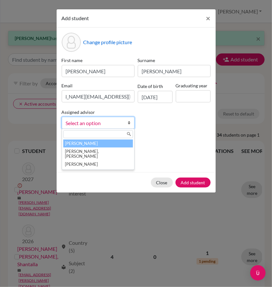
click at [105, 123] on span "Select an option" at bounding box center [94, 123] width 56 height 8
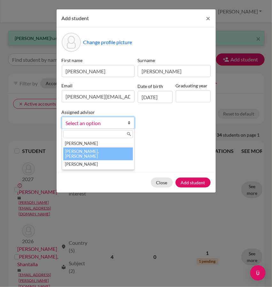
click at [106, 150] on li "Ezell, Cooper" at bounding box center [98, 154] width 70 height 13
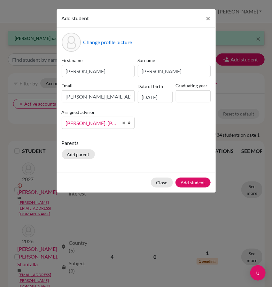
click at [154, 148] on div "Parents Add parent" at bounding box center [136, 150] width 149 height 23
click at [194, 99] on input at bounding box center [193, 96] width 35 height 12
type input "2027"
click at [182, 136] on div "Change profile picture First name Alicia Surname Zamorano Vieira Email alicia.z…" at bounding box center [136, 100] width 159 height 145
click at [195, 182] on button "Add student" at bounding box center [193, 183] width 35 height 10
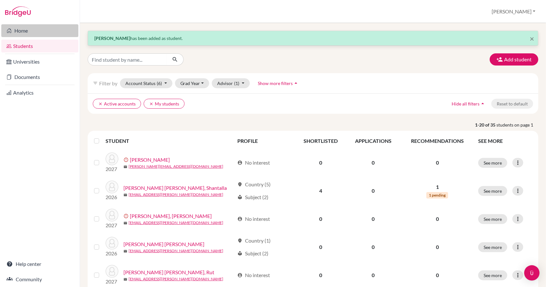
click at [40, 28] on link "Home" at bounding box center [39, 30] width 77 height 13
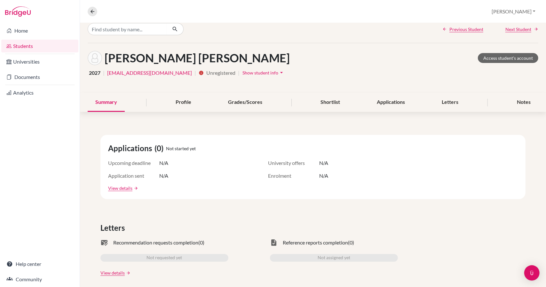
scroll to position [7, 0]
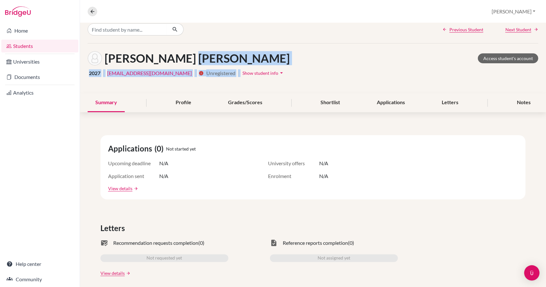
drag, startPoint x: 175, startPoint y: 55, endPoint x: 249, endPoint y: 69, distance: 74.7
click at [249, 69] on div "[PERSON_NAME] [PERSON_NAME] Access student's account 2027 | [EMAIL_ADDRESS][DOM…" at bounding box center [313, 69] width 466 height 50
click at [210, 84] on div "[PERSON_NAME] [PERSON_NAME] Access student's account 2027 | [EMAIL_ADDRESS][DOM…" at bounding box center [313, 69] width 466 height 50
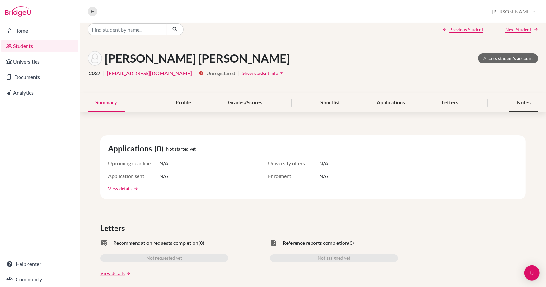
scroll to position [0, 0]
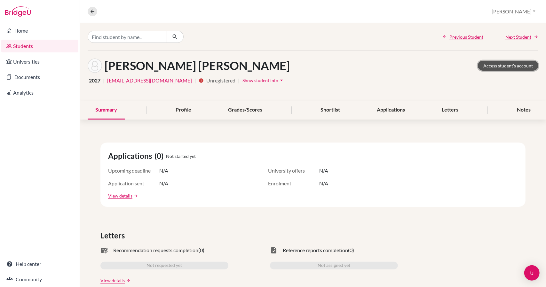
click at [507, 66] on link "Access student's account" at bounding box center [508, 66] width 61 height 10
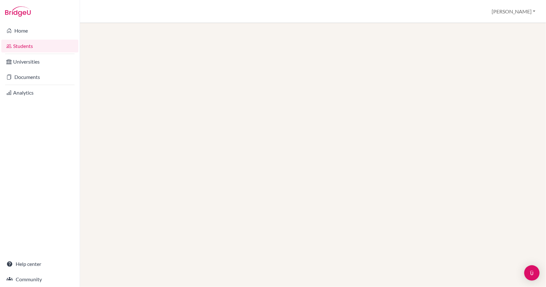
click at [34, 46] on link "Students" at bounding box center [39, 46] width 77 height 13
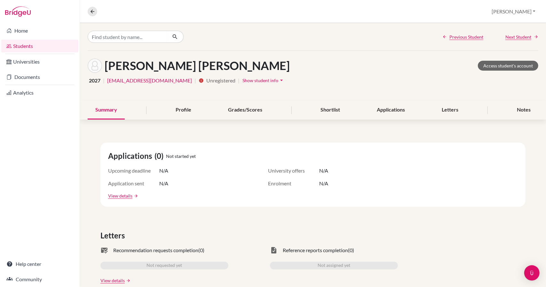
scroll to position [11, 0]
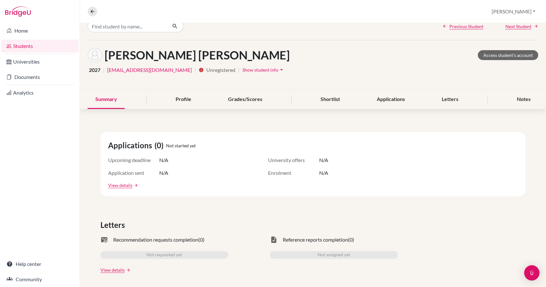
click at [249, 69] on span "Show student info" at bounding box center [261, 69] width 36 height 5
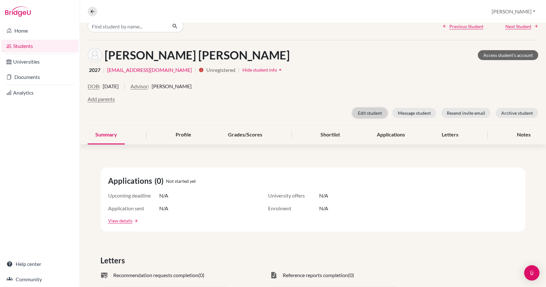
click at [372, 114] on button "Edit student" at bounding box center [370, 113] width 35 height 10
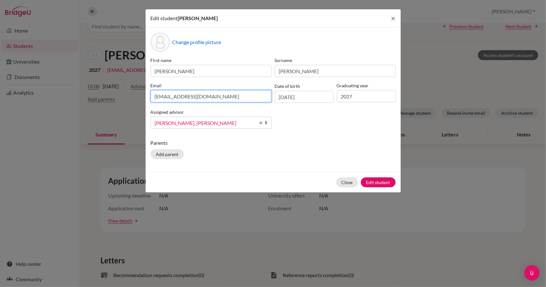
click at [161, 96] on input "jhoandry.lara@doulosclassroom.org" at bounding box center [211, 96] width 121 height 12
type input "[PERSON_NAME][EMAIL_ADDRESS][PERSON_NAME][DOMAIN_NAME]"
click at [243, 144] on p "Parents" at bounding box center [273, 143] width 245 height 8
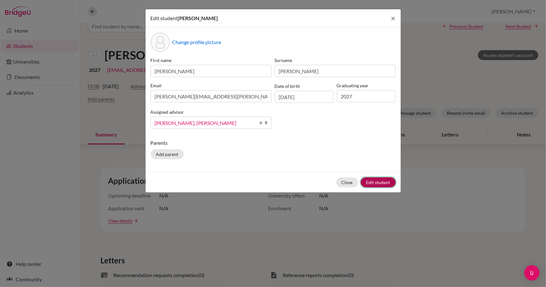
click at [373, 184] on button "Edit student" at bounding box center [378, 183] width 35 height 10
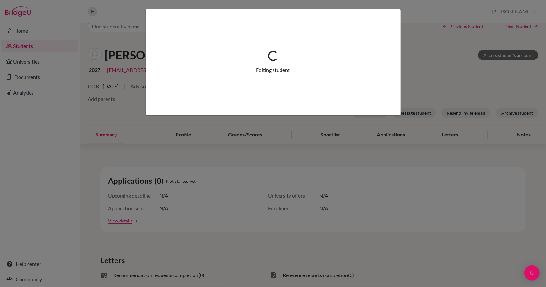
scroll to position [36, 0]
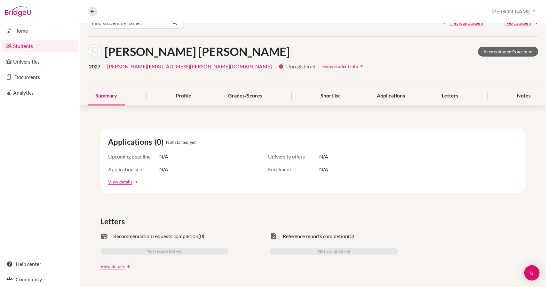
scroll to position [13, 0]
click at [93, 12] on icon at bounding box center [93, 12] width 6 height 6
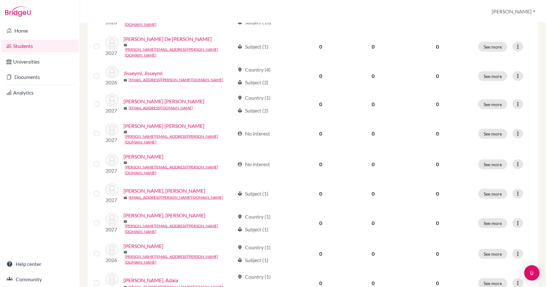
scroll to position [444, 0]
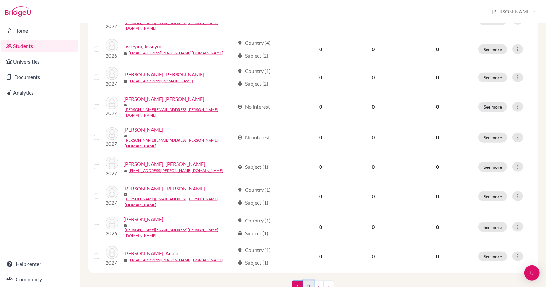
click at [305, 281] on link "2" at bounding box center [308, 287] width 11 height 12
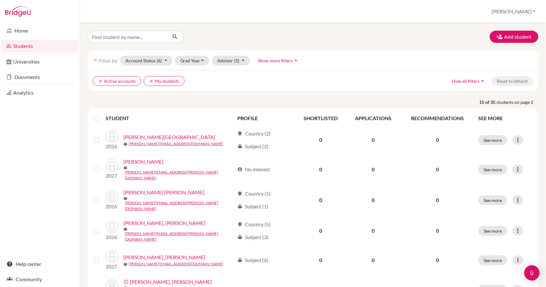
click at [28, 44] on link "Students" at bounding box center [39, 46] width 77 height 13
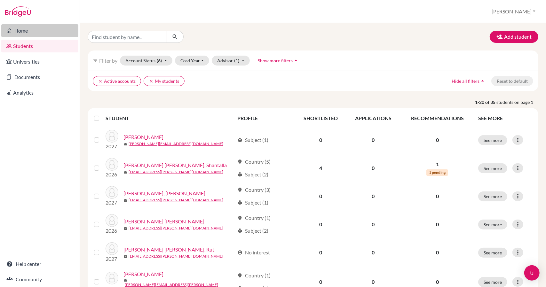
click at [44, 33] on link "Home" at bounding box center [39, 30] width 77 height 13
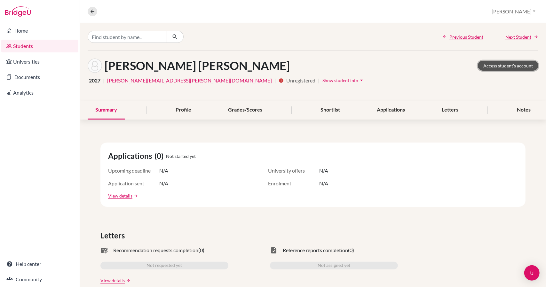
click at [503, 65] on link "Access student's account" at bounding box center [508, 66] width 61 height 10
